Goal: Information Seeking & Learning: Find specific fact

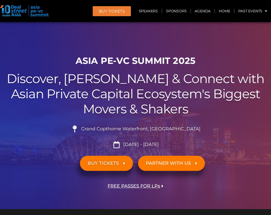
click at [59, 129] on li "Grand Copthorne Waterfront, [GEOGRAPHIC_DATA]​" at bounding box center [136, 130] width 266 height 11
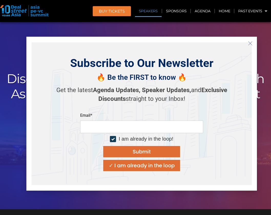
click at [149, 13] on link "Speakers" at bounding box center [148, 11] width 27 height 12
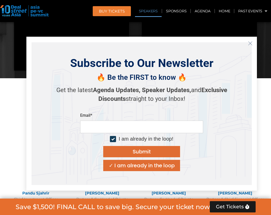
scroll to position [551, 0]
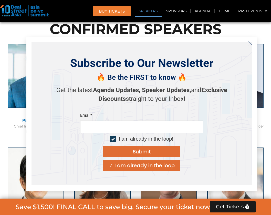
click at [253, 43] on button "Close" at bounding box center [250, 43] width 8 height 8
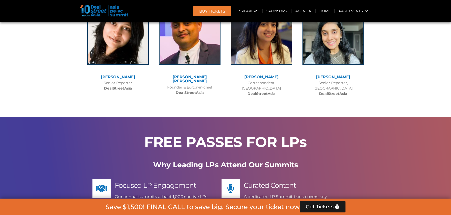
scroll to position [3733, 0]
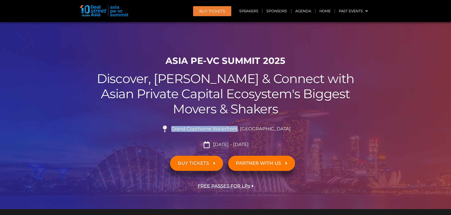
drag, startPoint x: 252, startPoint y: 128, endPoint x: 178, endPoint y: 130, distance: 73.8
click at [178, 130] on li "Grand Copthorne Waterfront, [GEOGRAPHIC_DATA]​" at bounding box center [225, 130] width 287 height 11
copy li "Grand Copthorne Waterfront"
